Goal: Information Seeking & Learning: Find specific fact

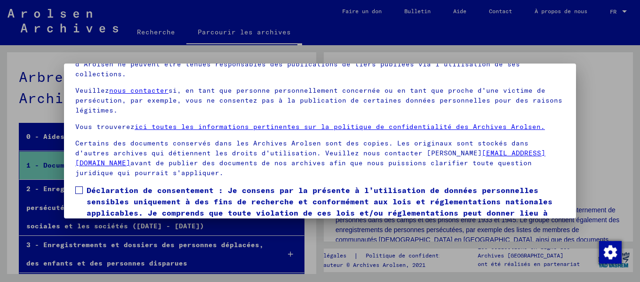
scroll to position [75, 0]
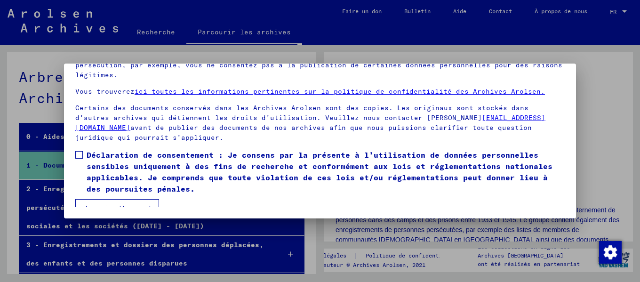
click at [124, 204] on font "Je suis d'accord" at bounding box center [117, 208] width 68 height 8
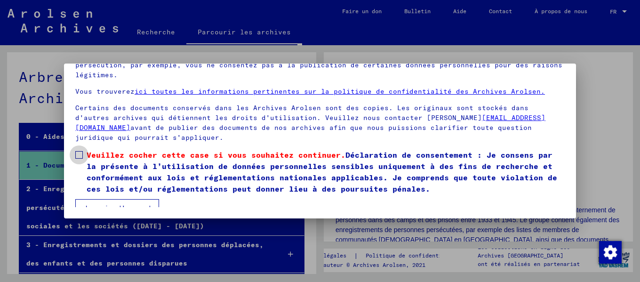
click at [81, 149] on label "Veuillez cocher cette case si vous souhaitez continuer. Déclaration de consente…" at bounding box center [319, 171] width 489 height 45
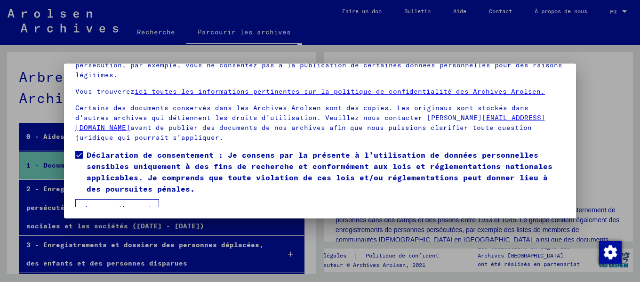
click at [125, 204] on font "Je suis d'accord" at bounding box center [117, 208] width 68 height 8
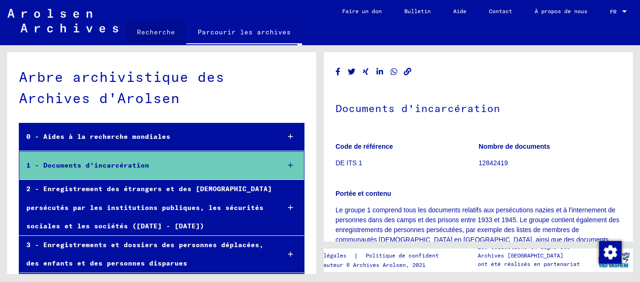
click at [151, 29] on font "Recherche" at bounding box center [156, 32] width 38 height 8
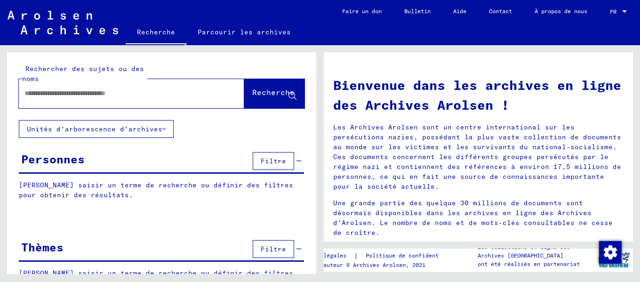
click at [114, 90] on input "text" at bounding box center [119, 93] width 191 height 10
type input "*"
click at [268, 95] on font "Recherche" at bounding box center [273, 91] width 42 height 9
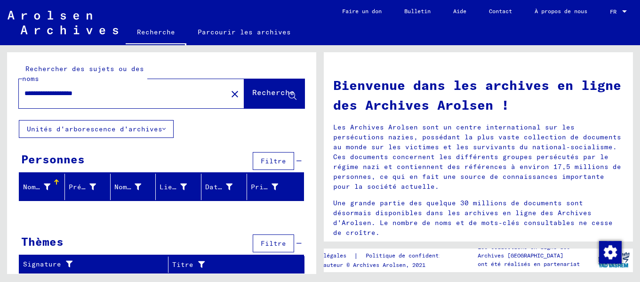
drag, startPoint x: 81, startPoint y: 90, endPoint x: 54, endPoint y: 94, distance: 27.5
click at [54, 94] on input "**********" at bounding box center [119, 93] width 191 height 10
click at [260, 92] on font "Recherche" at bounding box center [273, 91] width 42 height 9
drag, startPoint x: 102, startPoint y: 89, endPoint x: 52, endPoint y: 90, distance: 49.9
click at [52, 90] on input "**********" at bounding box center [119, 93] width 191 height 10
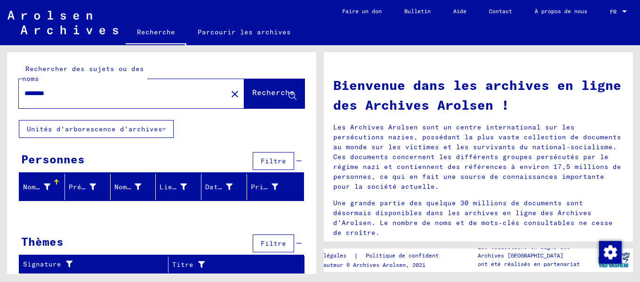
type input "******"
click at [268, 89] on font "Recherche" at bounding box center [273, 91] width 42 height 9
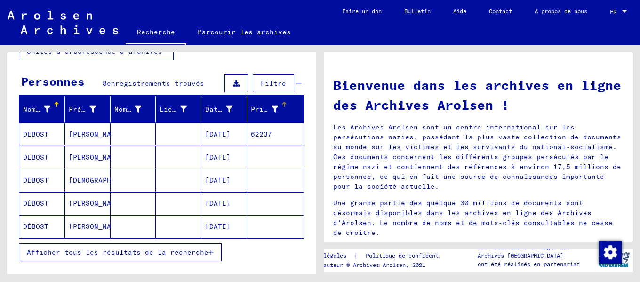
scroll to position [94, 0]
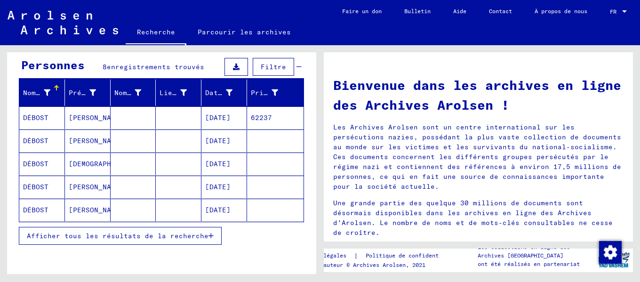
click at [142, 238] on font "Afficher tous les résultats de la recherche" at bounding box center [118, 235] width 182 height 8
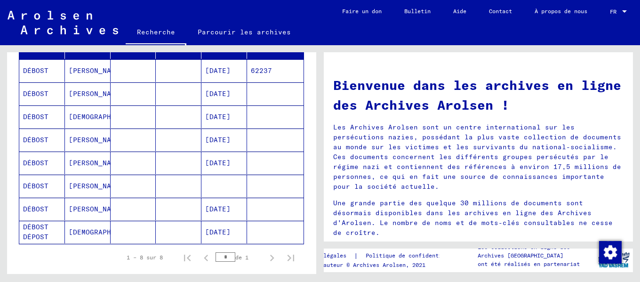
scroll to position [188, 0]
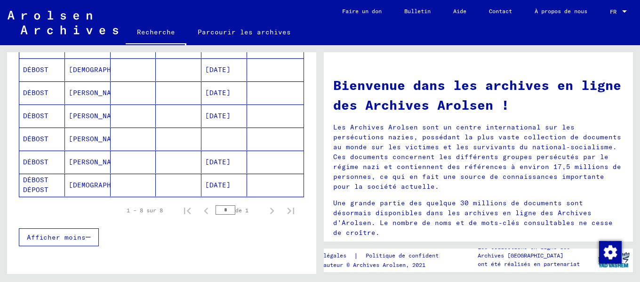
click at [90, 185] on font "[DEMOGRAPHIC_DATA]" at bounding box center [107, 185] width 76 height 8
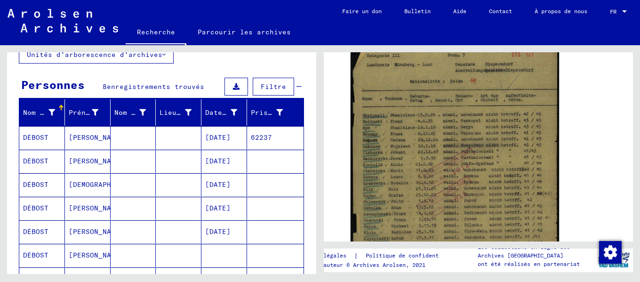
scroll to position [48, 0]
